Goal: Book appointment/travel/reservation

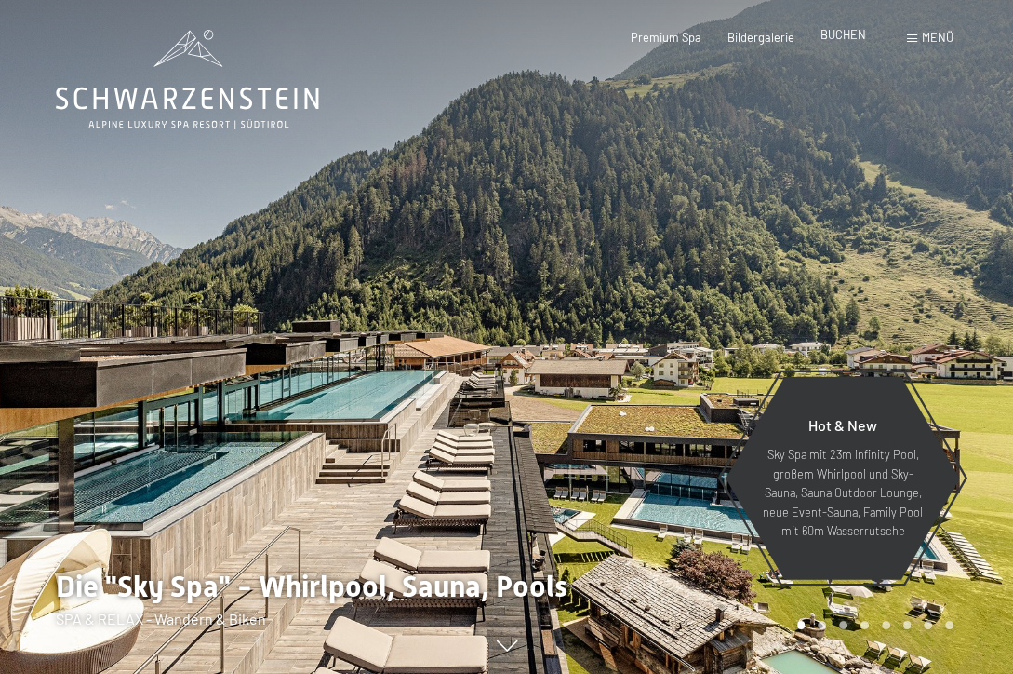
click at [842, 38] on span "BUCHEN" at bounding box center [844, 34] width 46 height 15
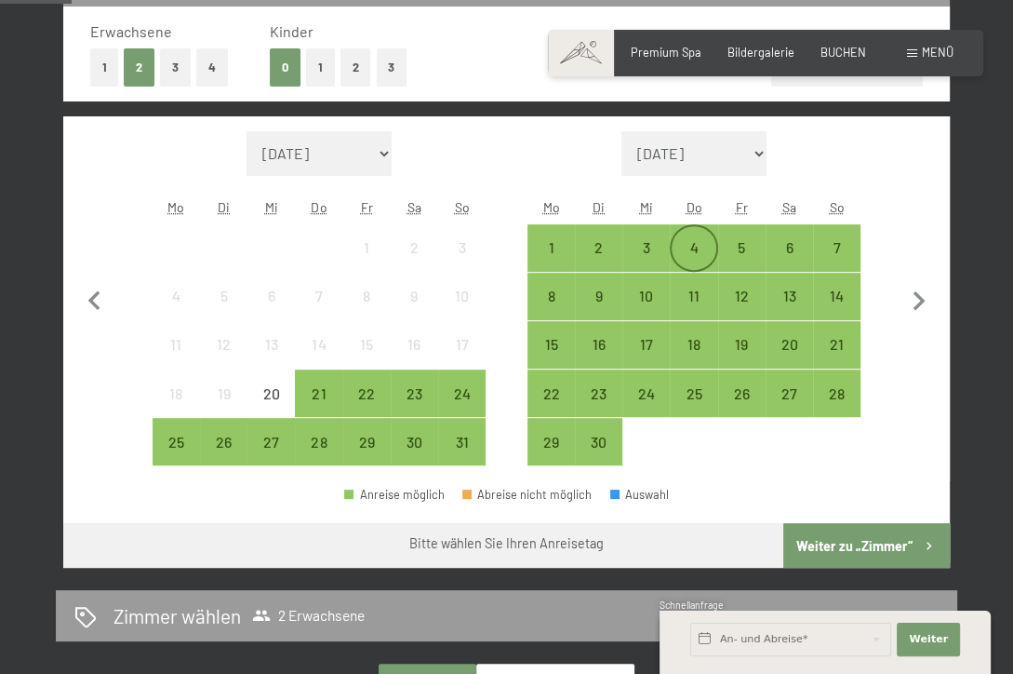
scroll to position [465, 0]
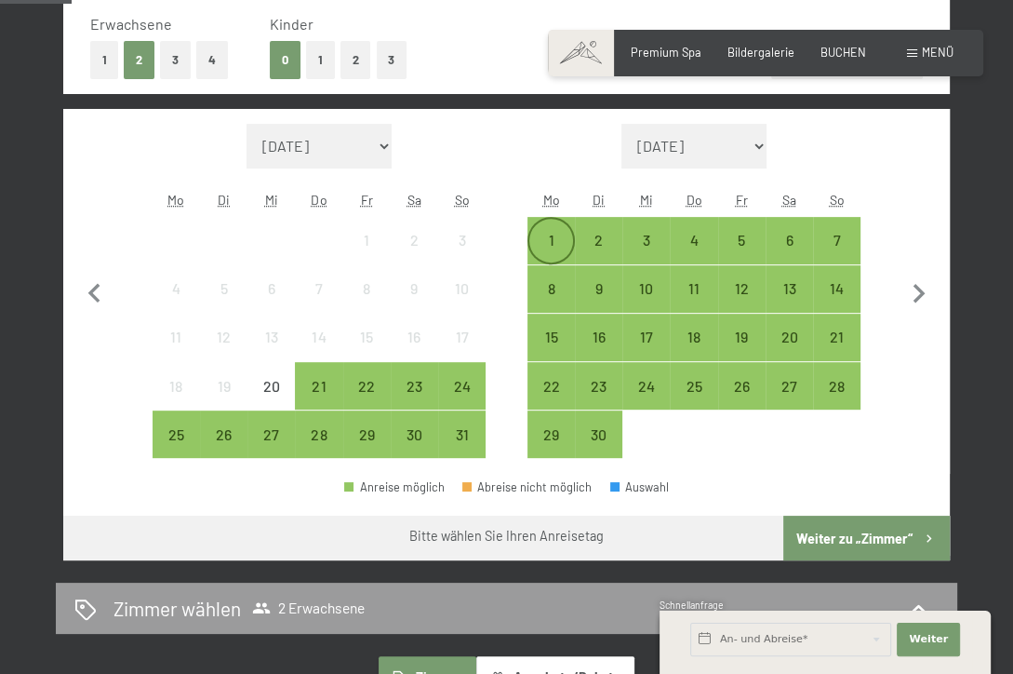
click at [551, 238] on div "1" at bounding box center [551, 255] width 44 height 44
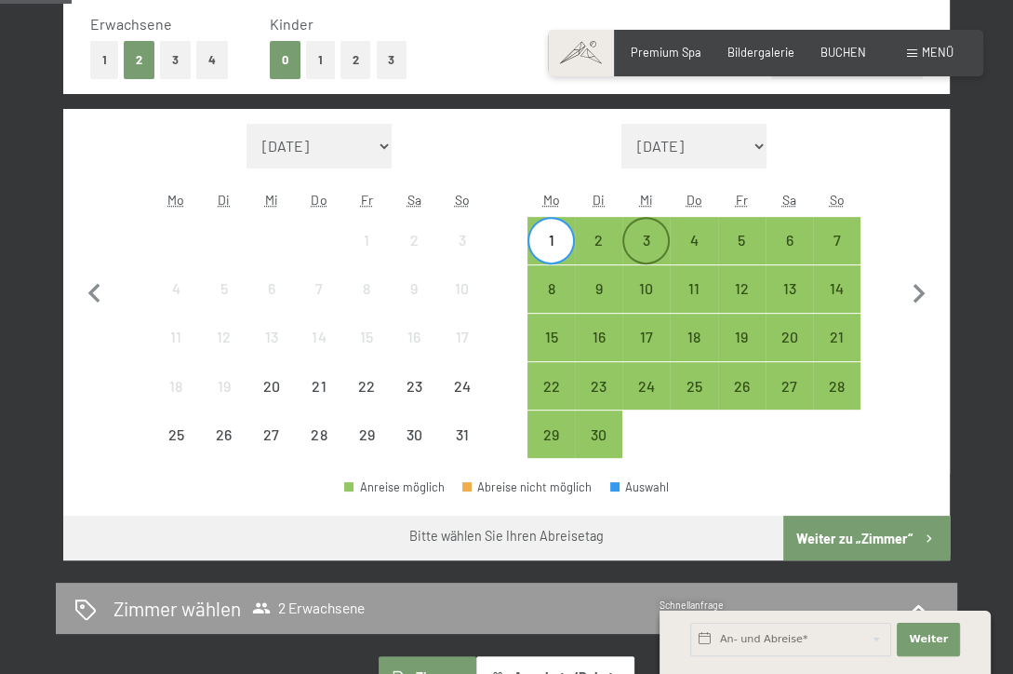
click at [644, 239] on div "3" at bounding box center [646, 255] width 44 height 44
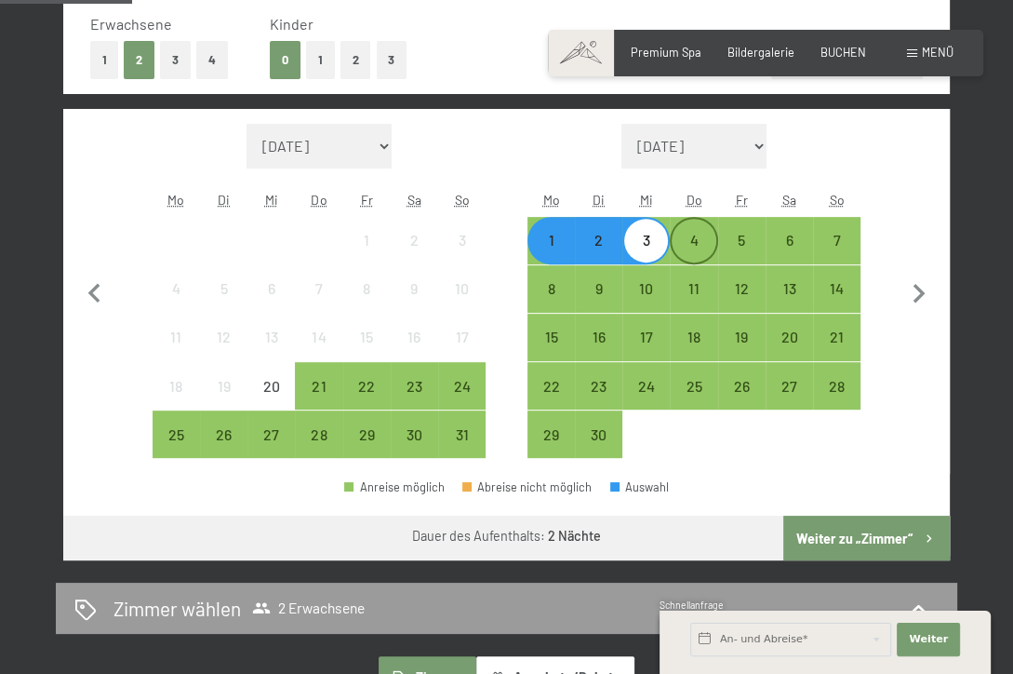
click at [694, 241] on div "4" at bounding box center [694, 255] width 44 height 44
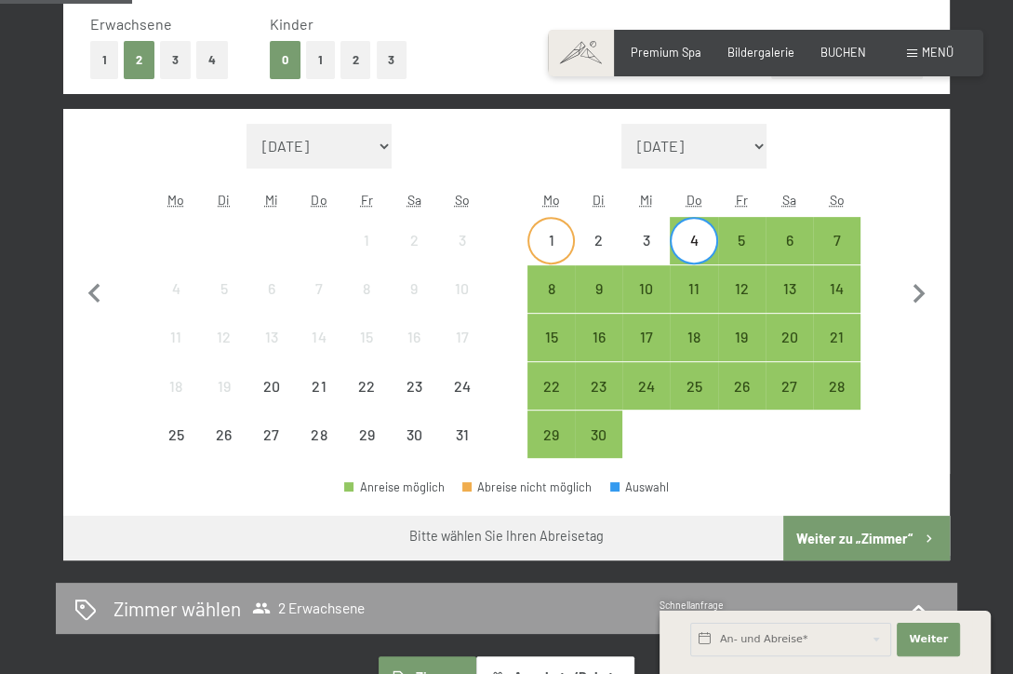
click at [552, 241] on div "1" at bounding box center [551, 255] width 44 height 44
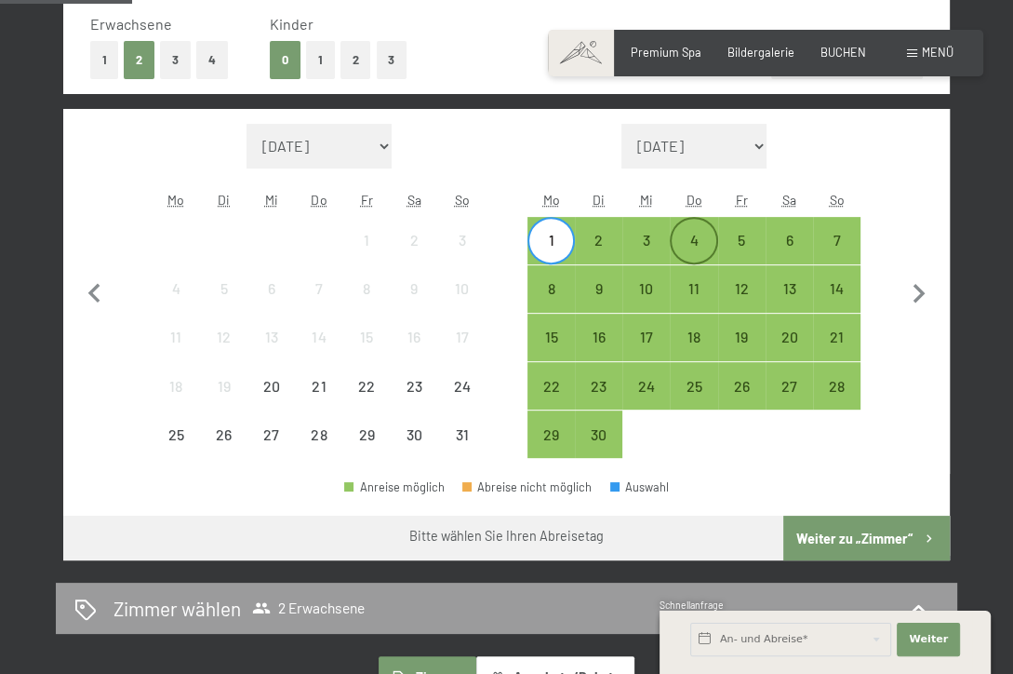
click at [688, 239] on div "4" at bounding box center [694, 255] width 44 height 44
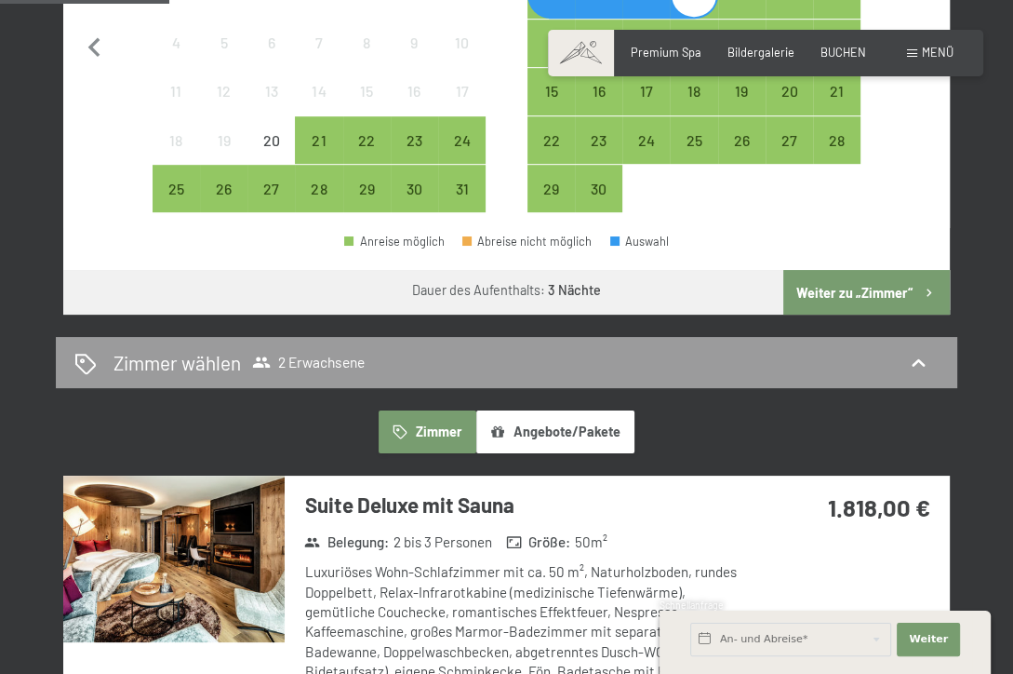
scroll to position [558, 0]
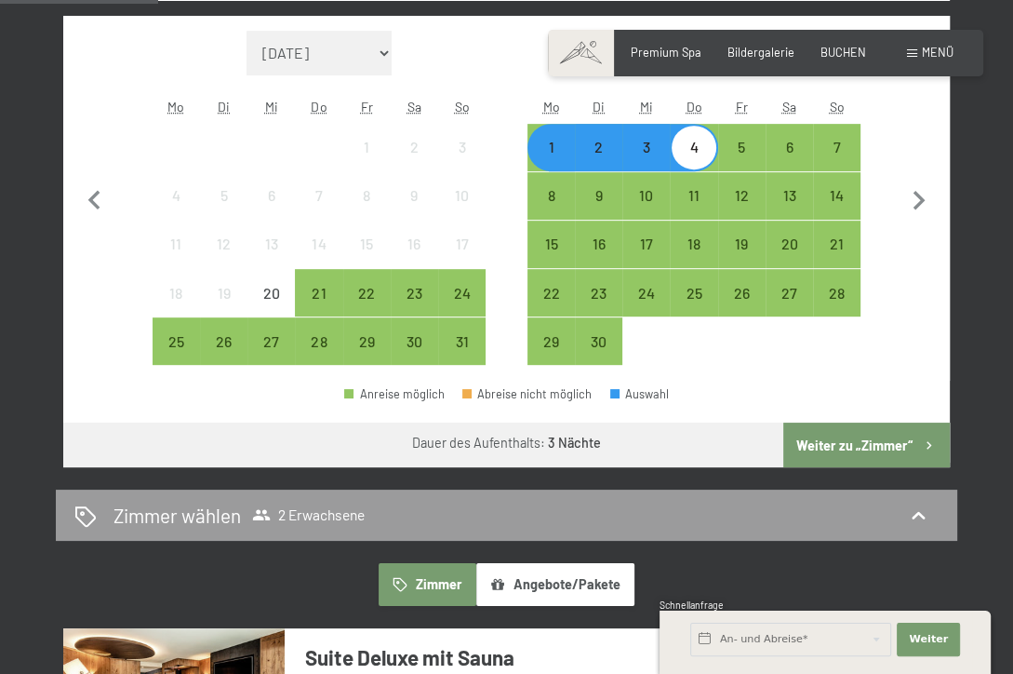
click at [871, 437] on button "Weiter zu „Zimmer“" at bounding box center [867, 444] width 167 height 45
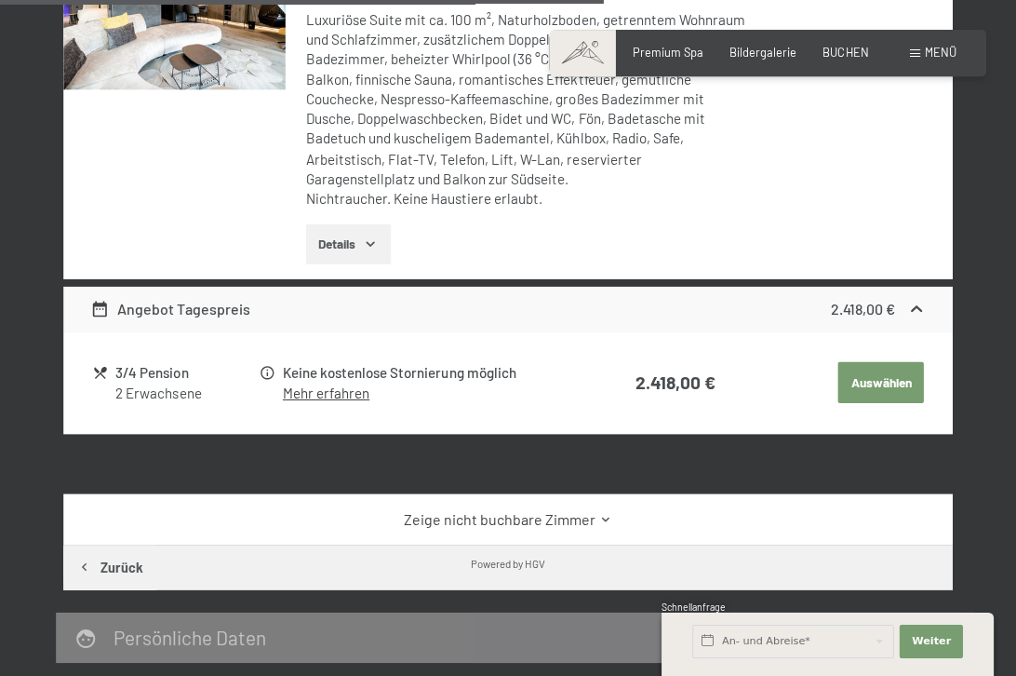
scroll to position [1564, 0]
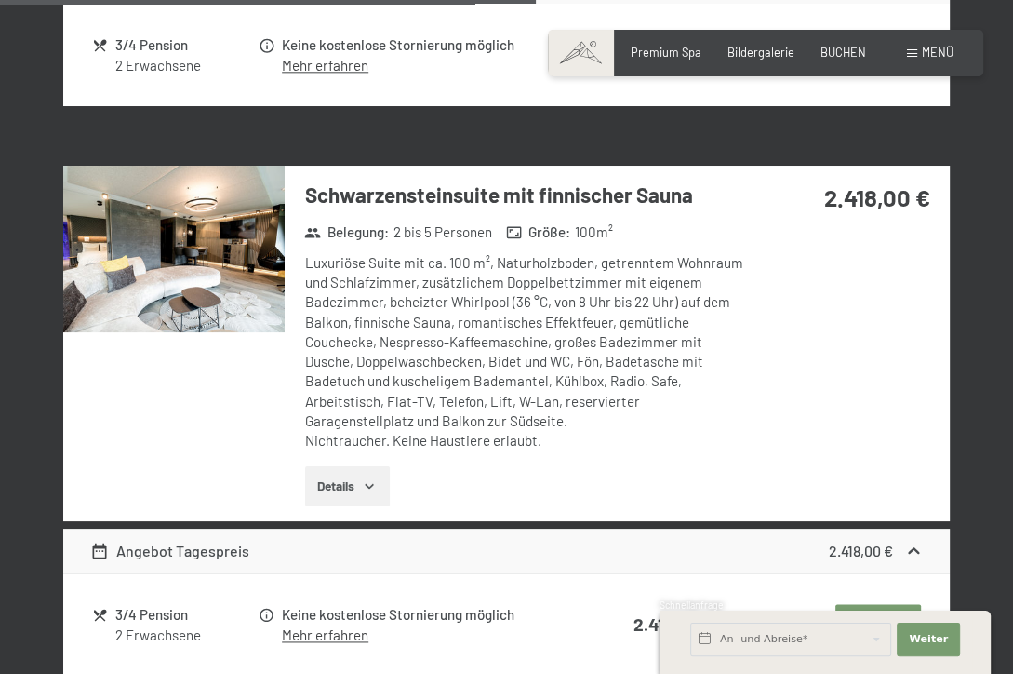
click at [194, 256] on img at bounding box center [173, 249] width 221 height 167
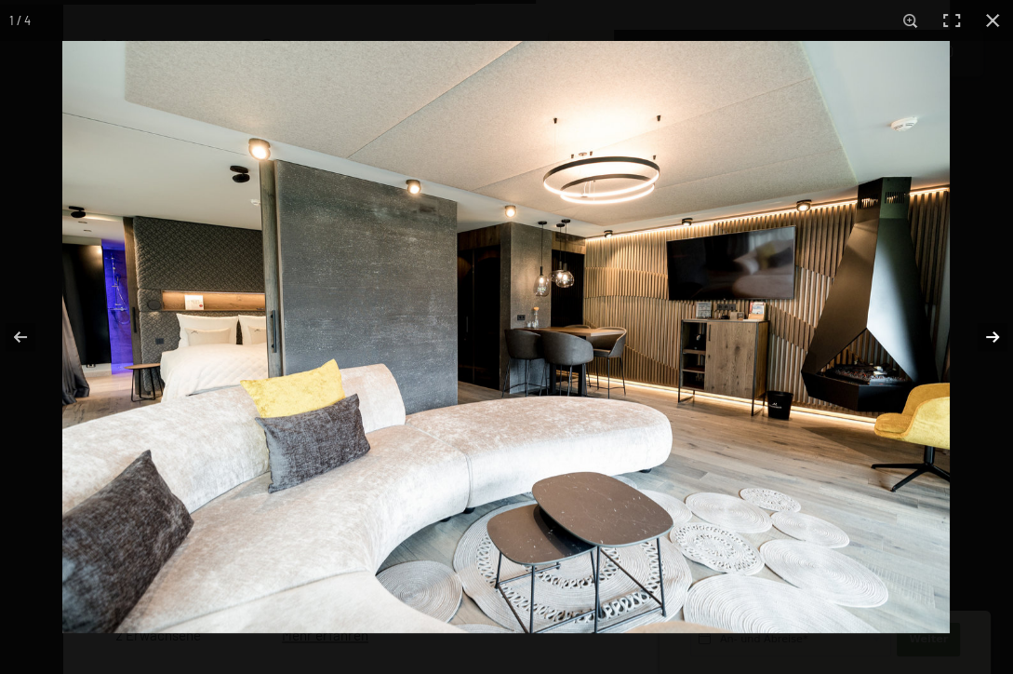
click at [985, 338] on button "button" at bounding box center [980, 336] width 65 height 93
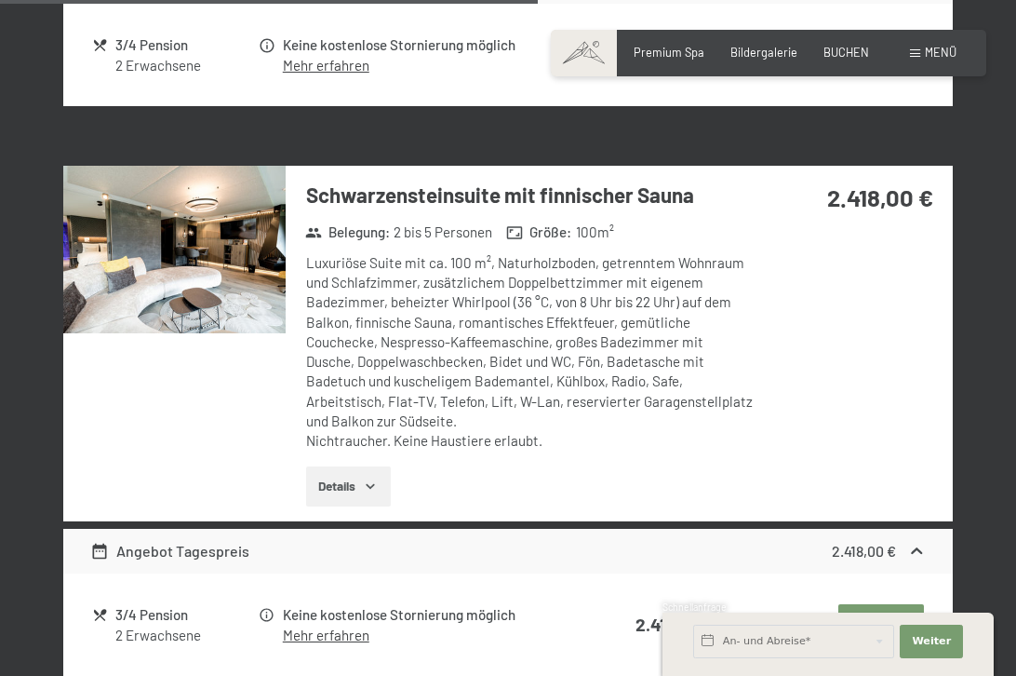
click at [0, 0] on div at bounding box center [0, 0] width 0 height 0
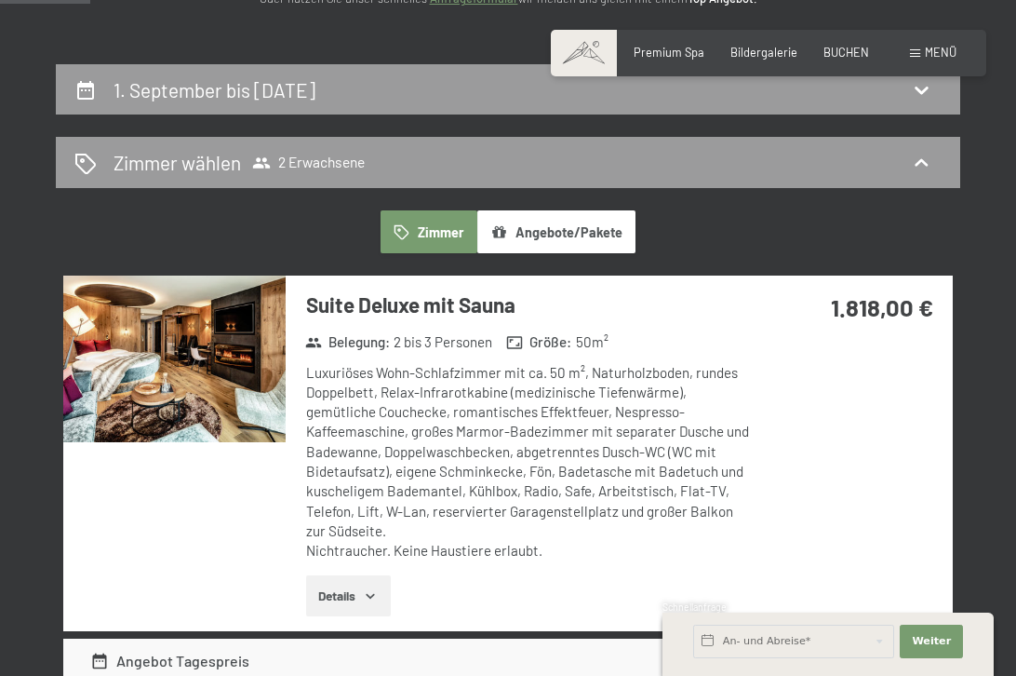
scroll to position [261, 0]
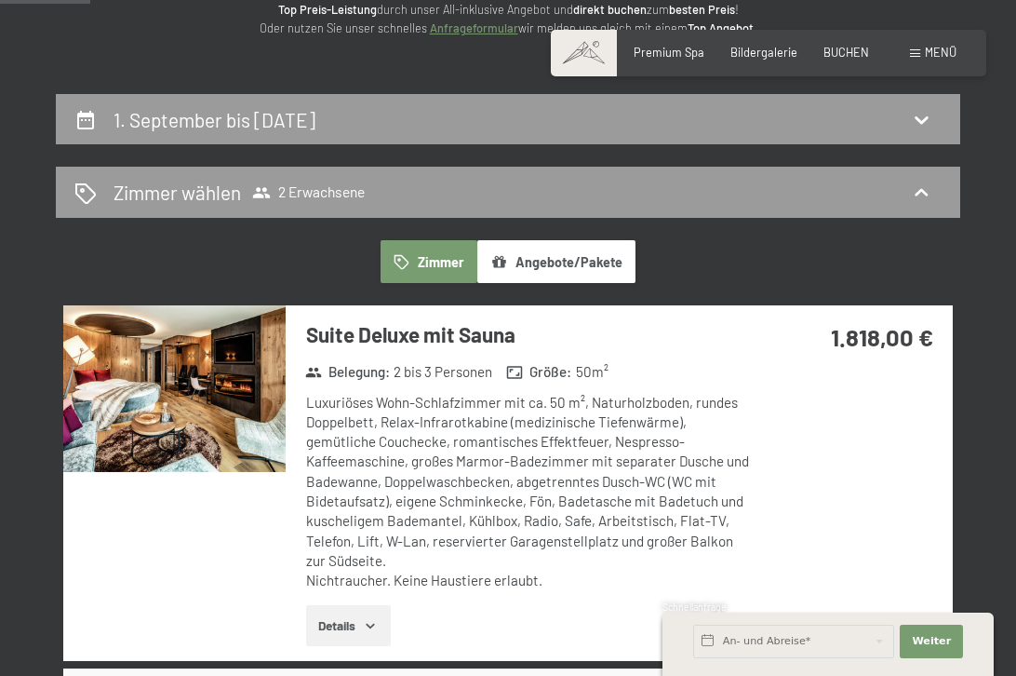
click at [218, 372] on img at bounding box center [174, 388] width 222 height 167
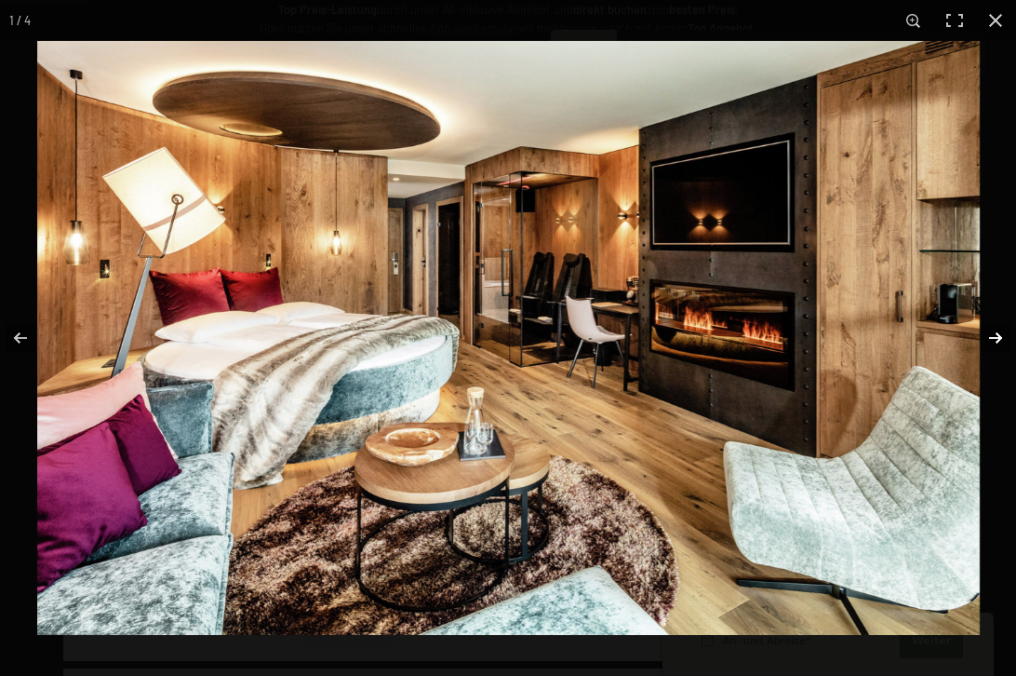
click at [990, 337] on button "button" at bounding box center [983, 337] width 65 height 93
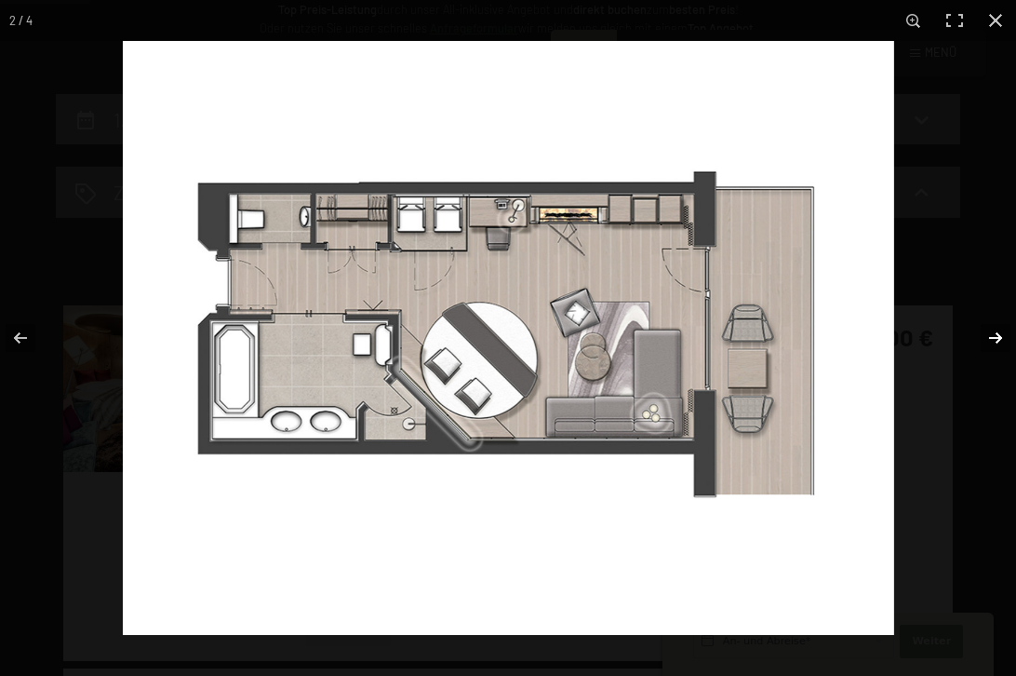
click at [990, 337] on button "button" at bounding box center [983, 337] width 65 height 93
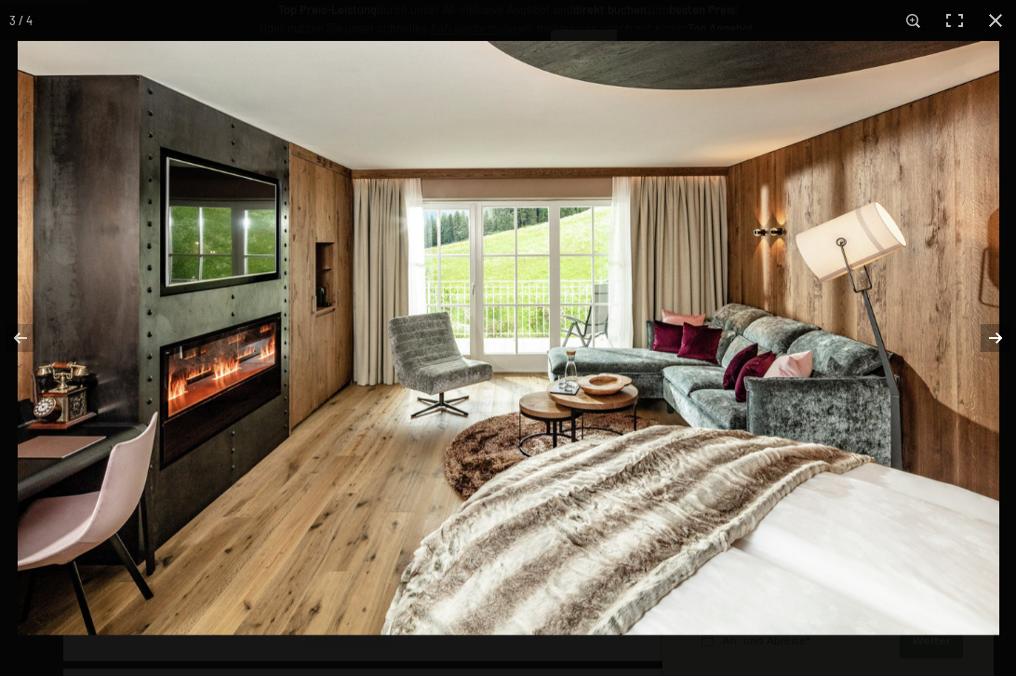
click at [990, 337] on button "button" at bounding box center [983, 337] width 65 height 93
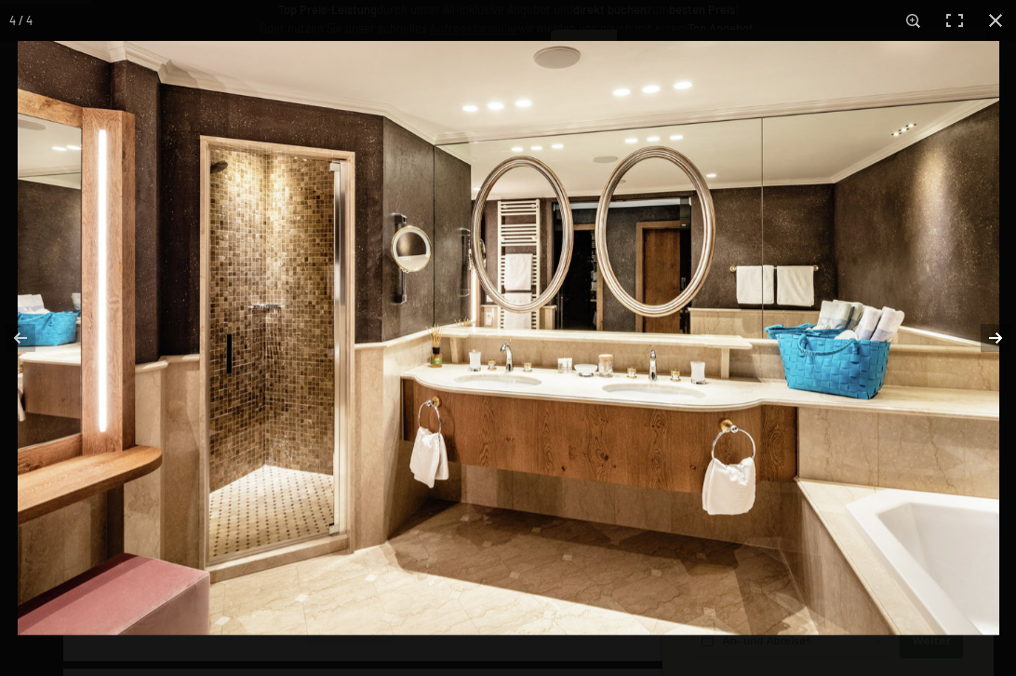
click at [990, 337] on button "button" at bounding box center [983, 337] width 65 height 93
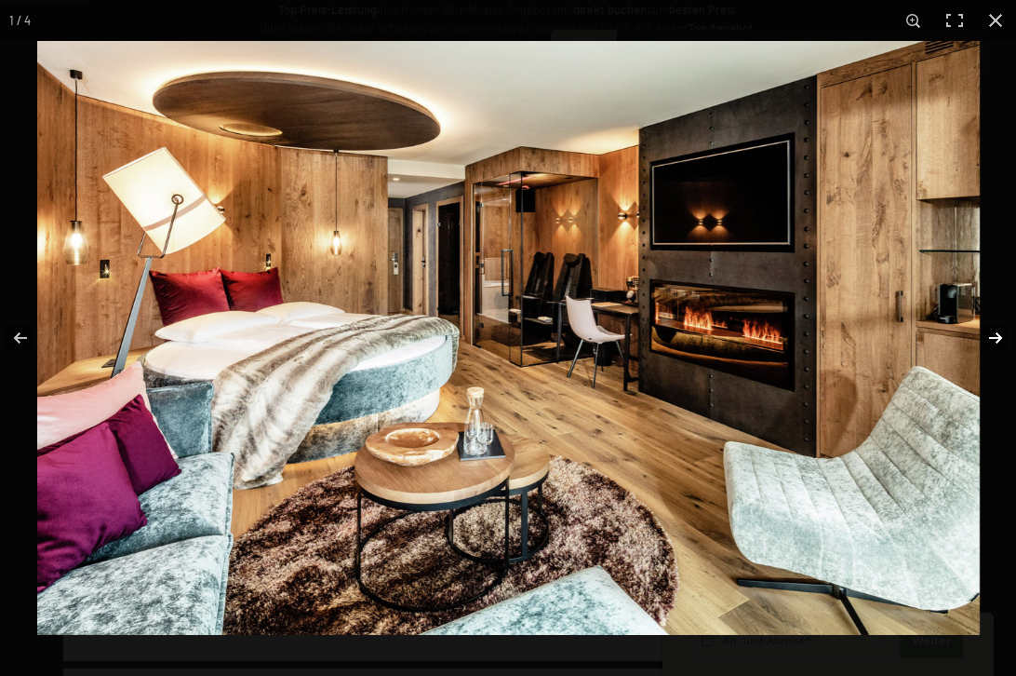
click at [990, 337] on button "button" at bounding box center [983, 337] width 65 height 93
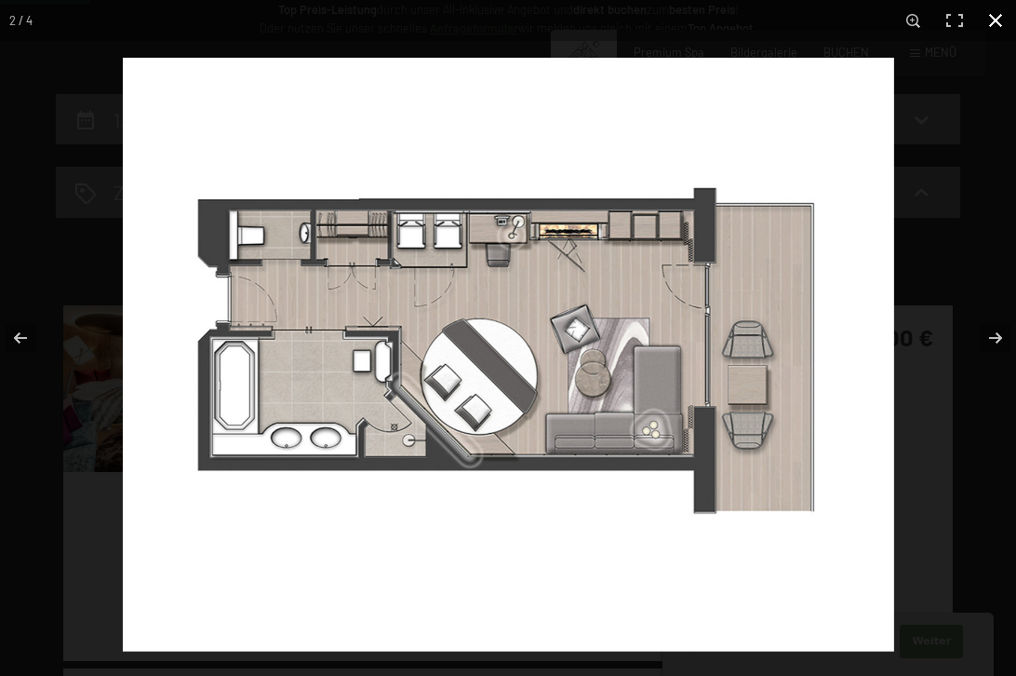
click at [945, 141] on div at bounding box center [631, 396] width 1016 height 676
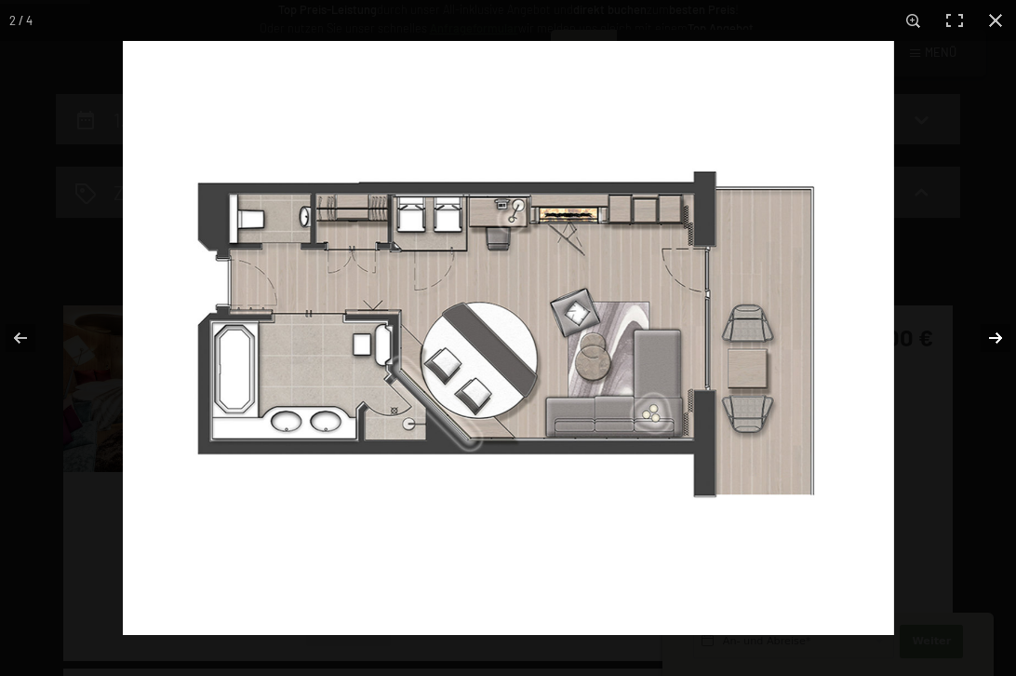
click at [997, 336] on button "button" at bounding box center [983, 337] width 65 height 93
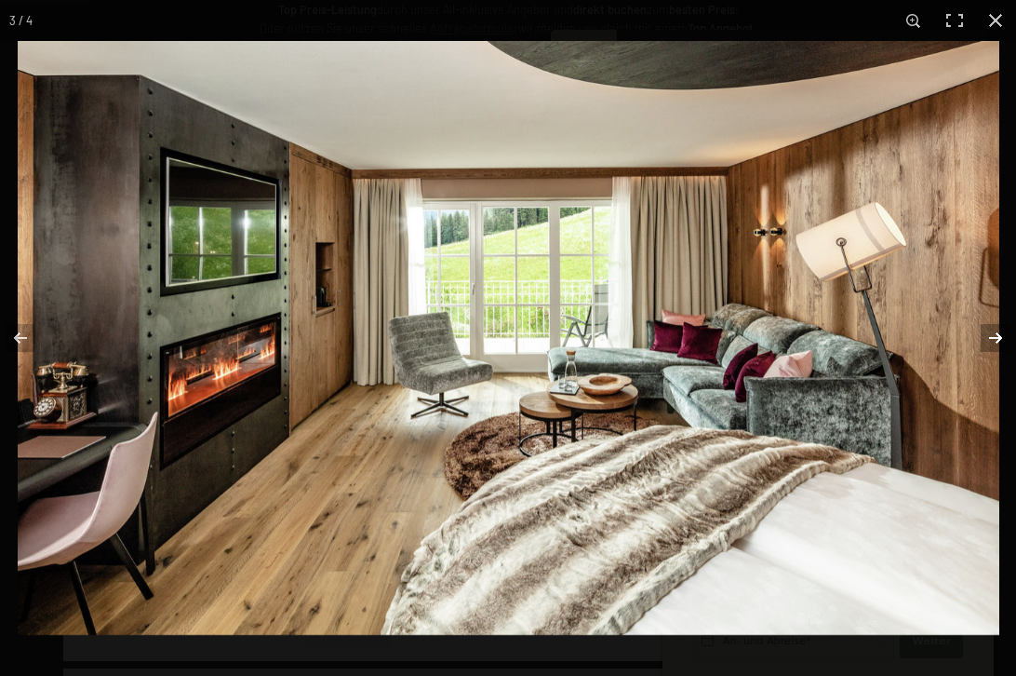
click at [997, 336] on button "button" at bounding box center [983, 337] width 65 height 93
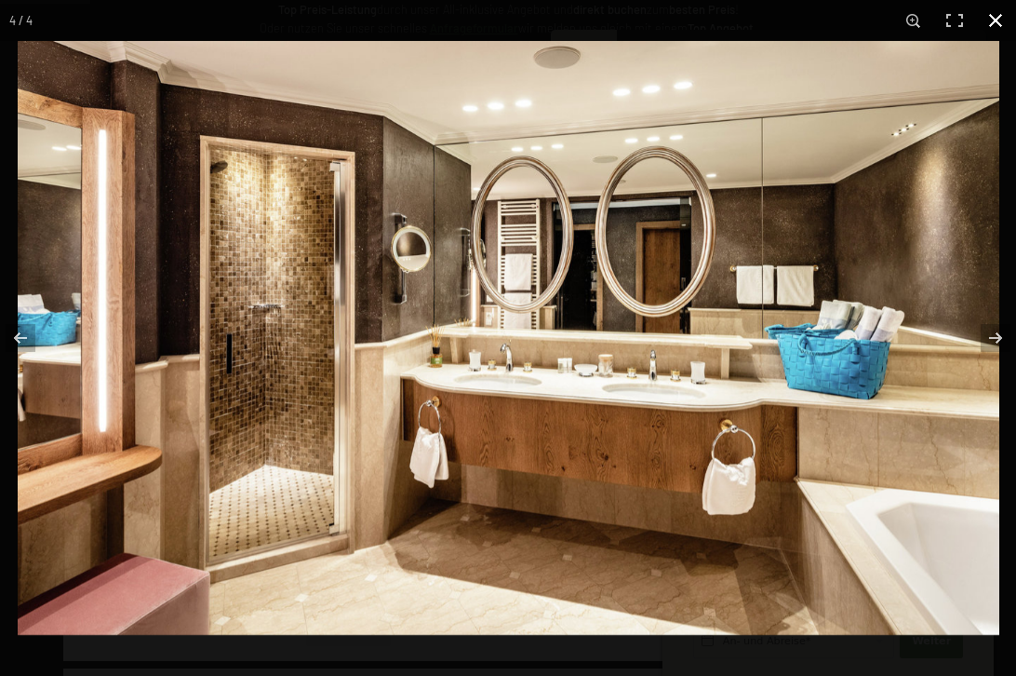
click at [994, 29] on button "button" at bounding box center [995, 20] width 41 height 41
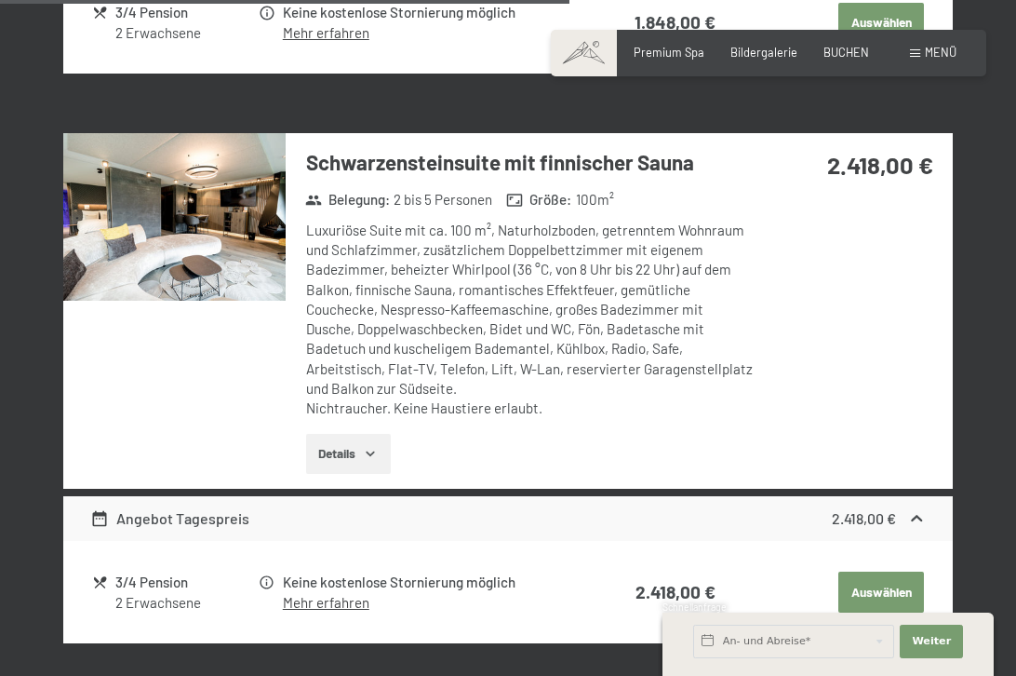
scroll to position [1564, 0]
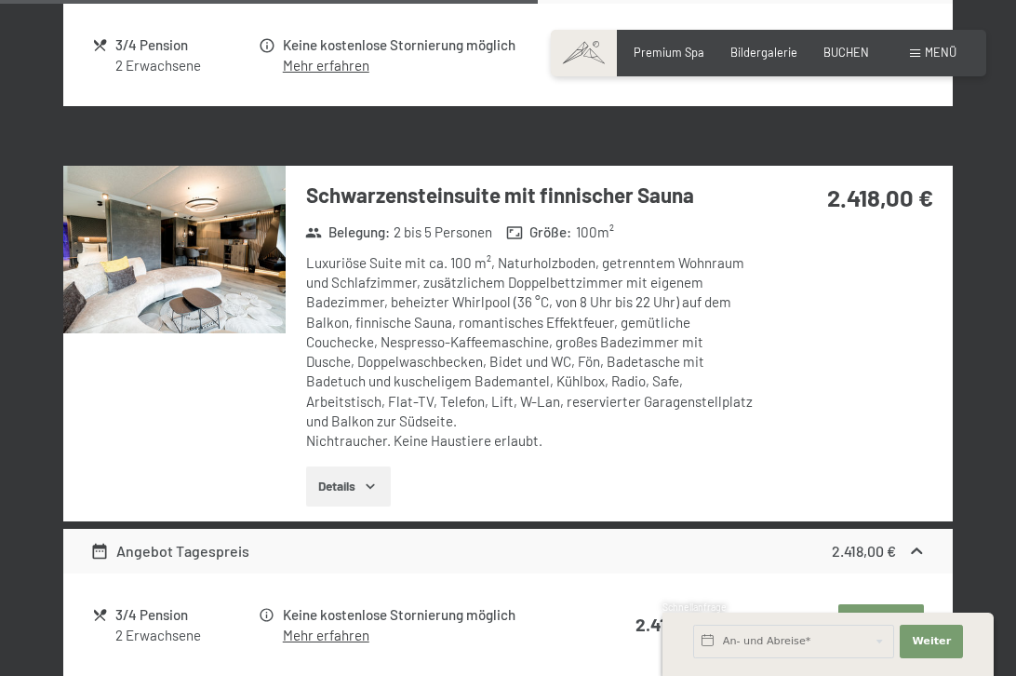
click at [219, 257] on img at bounding box center [174, 249] width 222 height 167
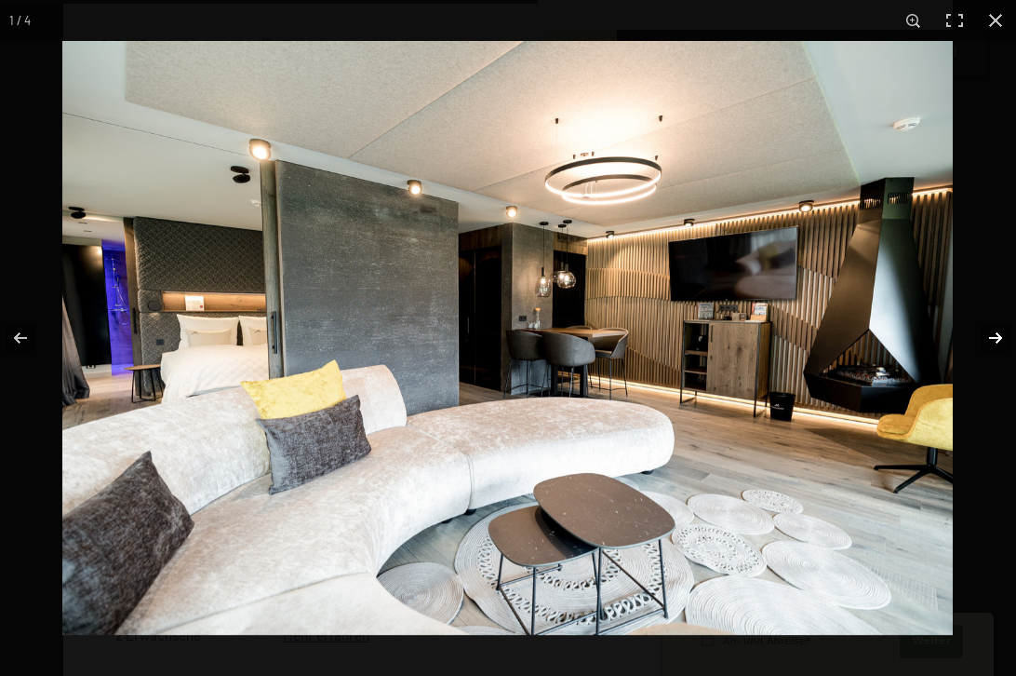
click at [990, 341] on button "button" at bounding box center [983, 337] width 65 height 93
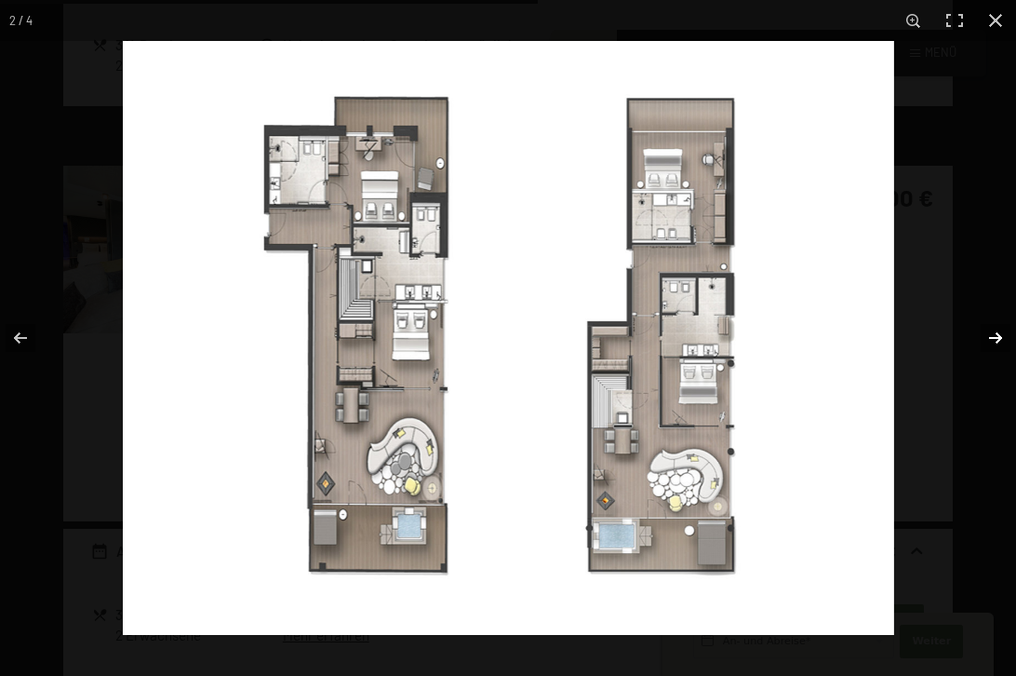
click at [992, 337] on button "button" at bounding box center [983, 337] width 65 height 93
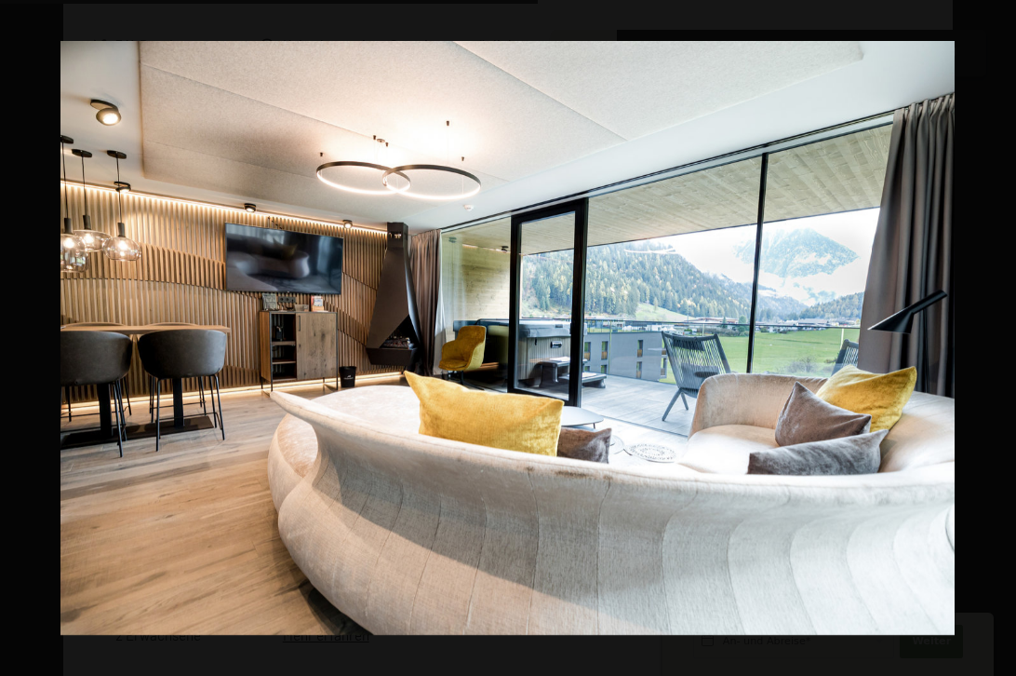
click at [992, 337] on button "button" at bounding box center [983, 337] width 65 height 93
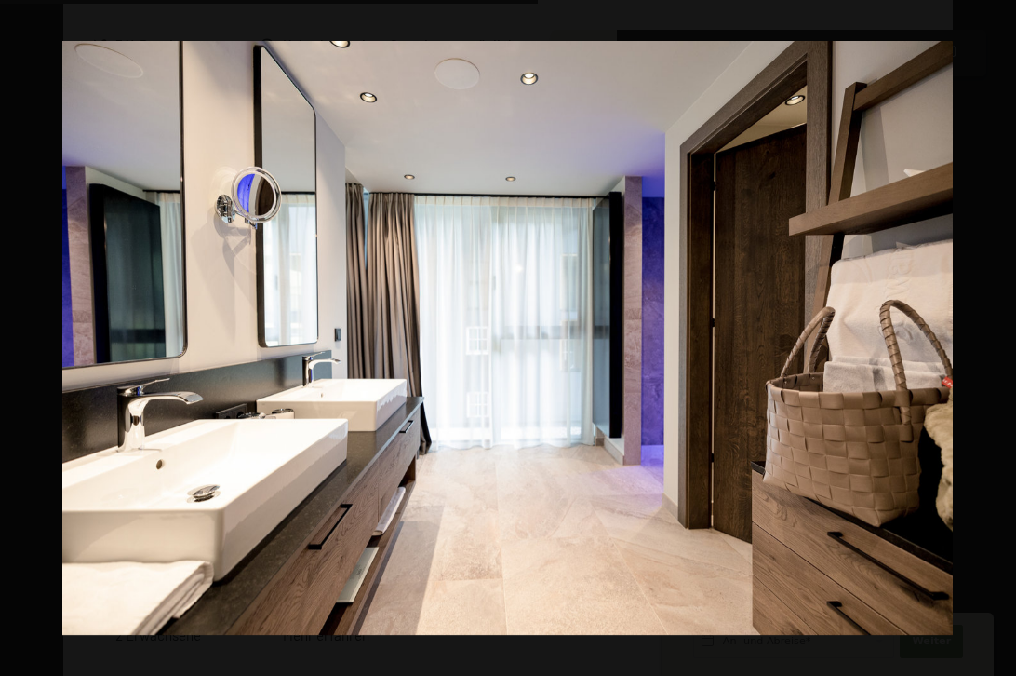
click at [992, 337] on button "button" at bounding box center [983, 337] width 65 height 93
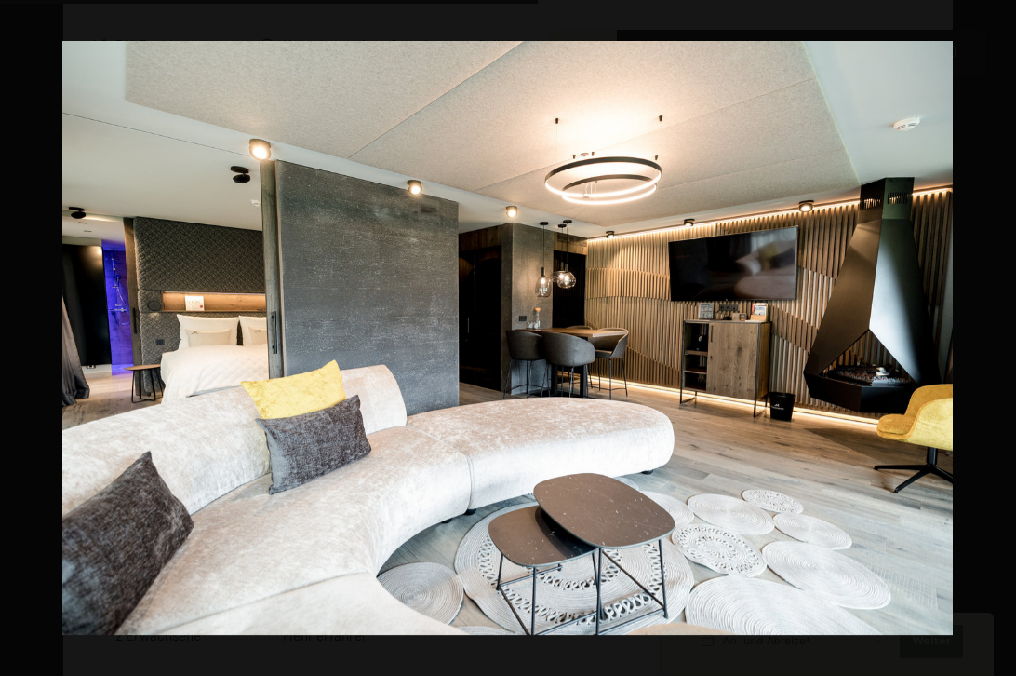
click at [992, 337] on button "button" at bounding box center [983, 337] width 65 height 93
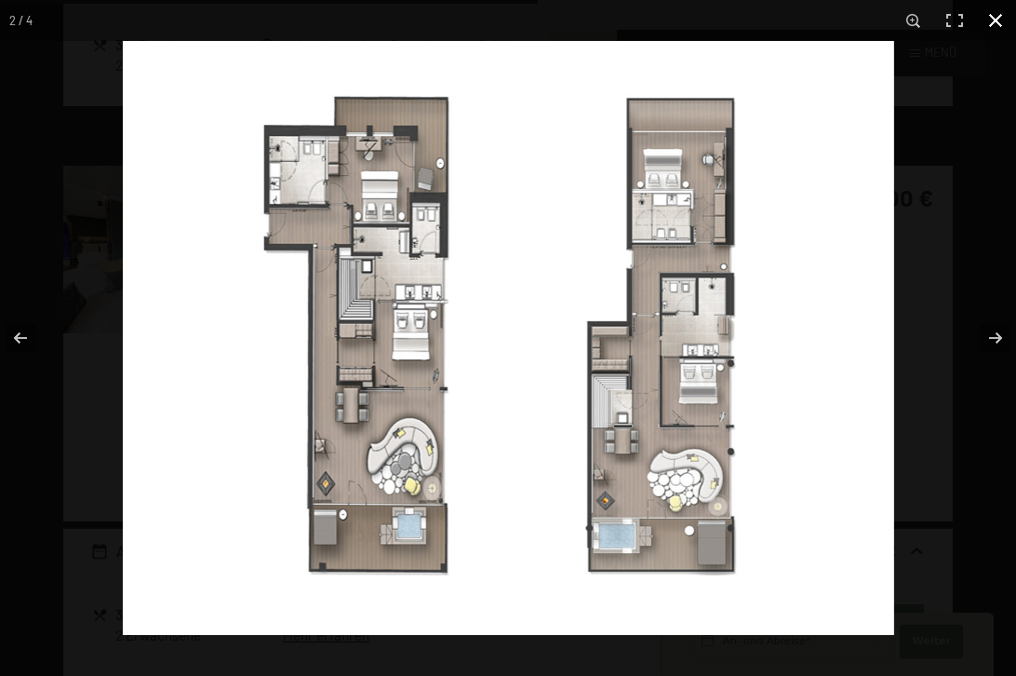
click at [92, 53] on div at bounding box center [508, 338] width 1016 height 676
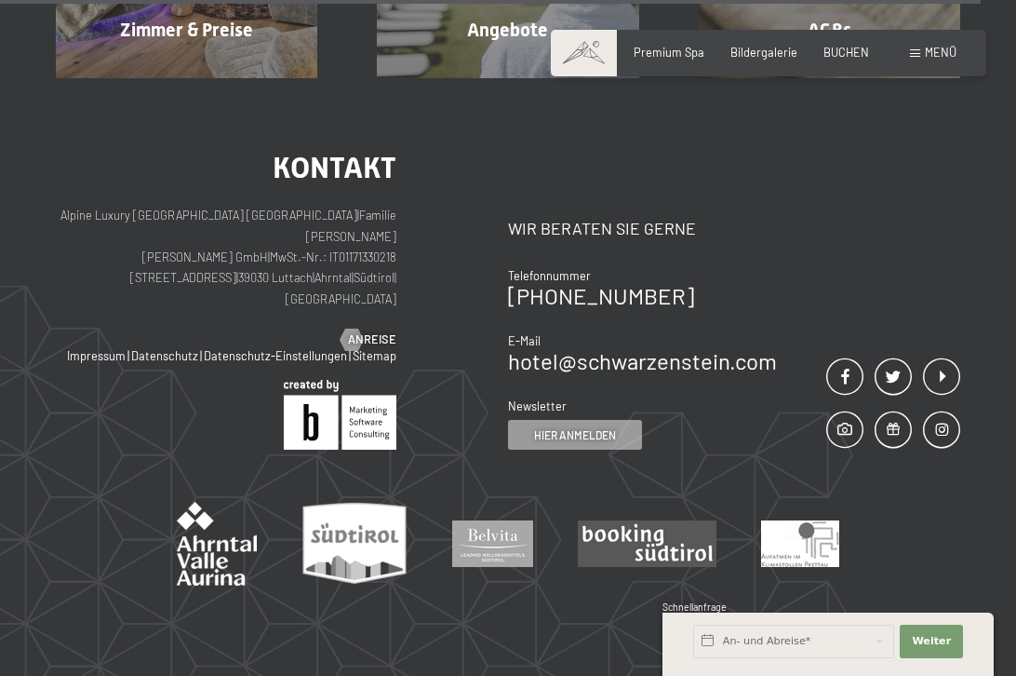
scroll to position [2770, 0]
